Goal: Navigation & Orientation: Go to known website

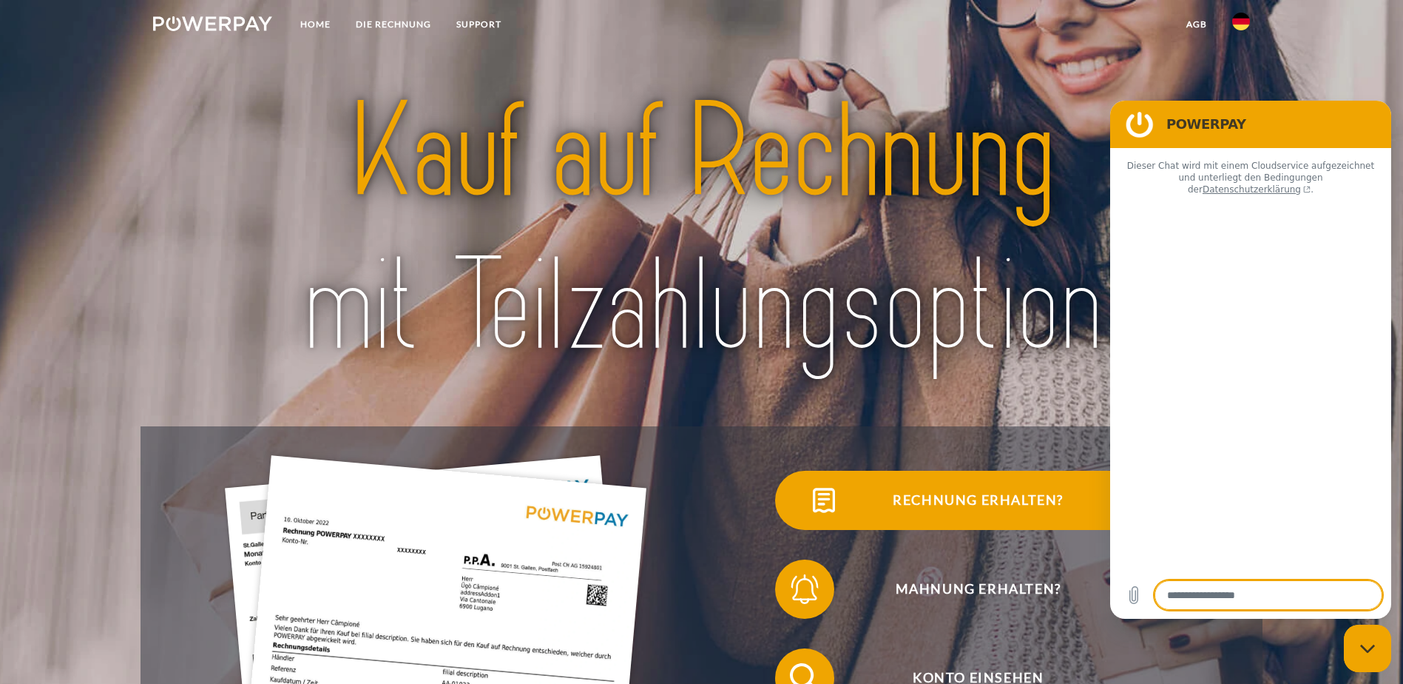
type textarea "*"
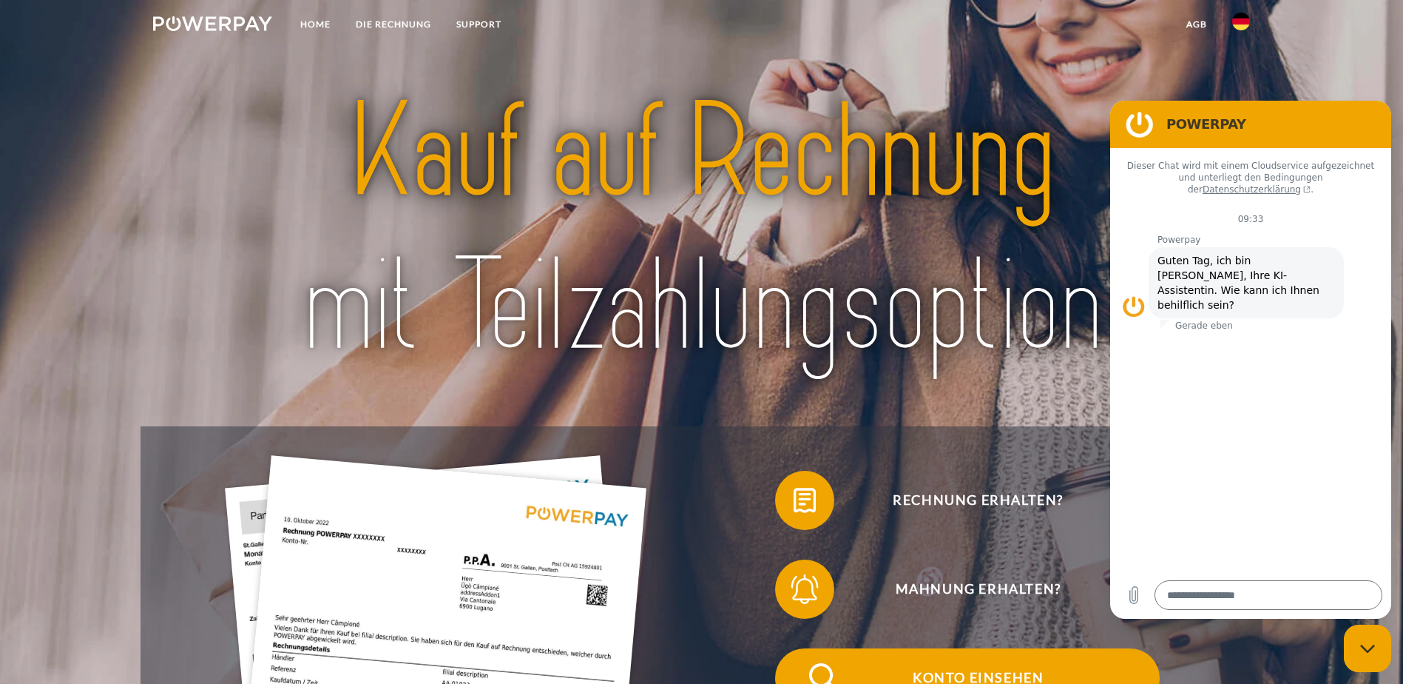
click at [765, 654] on span at bounding box center [802, 678] width 74 height 74
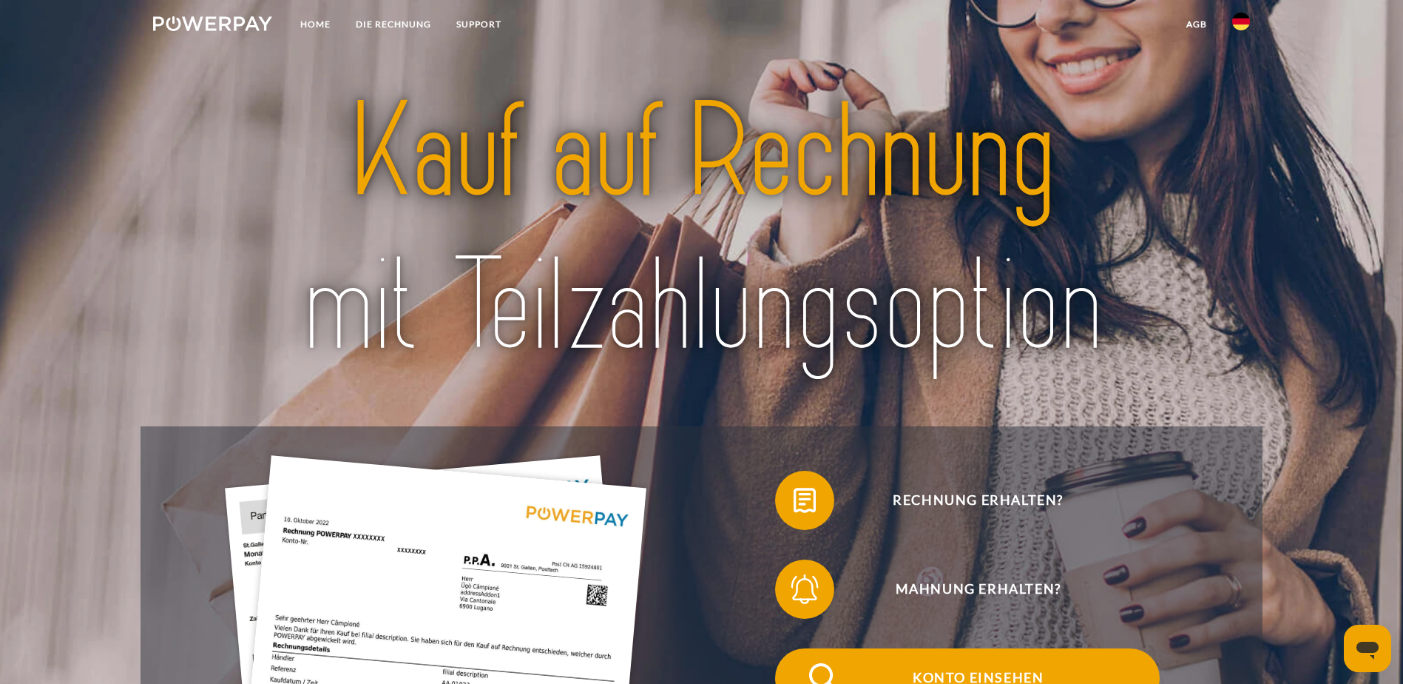
click at [806, 659] on img at bounding box center [824, 677] width 37 height 37
